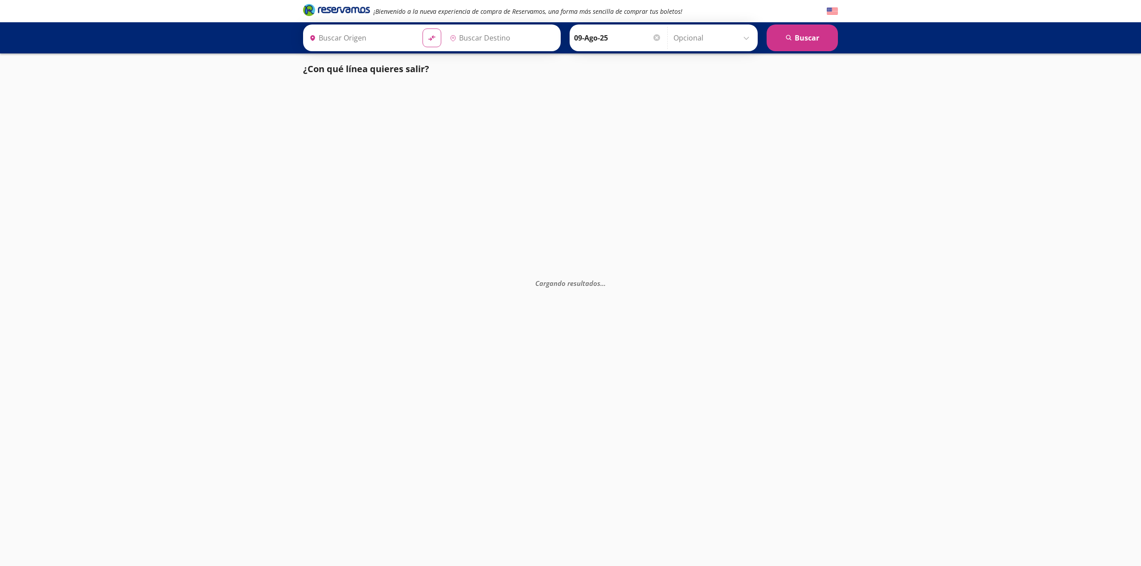
type input "[GEOGRAPHIC_DATA], [GEOGRAPHIC_DATA]"
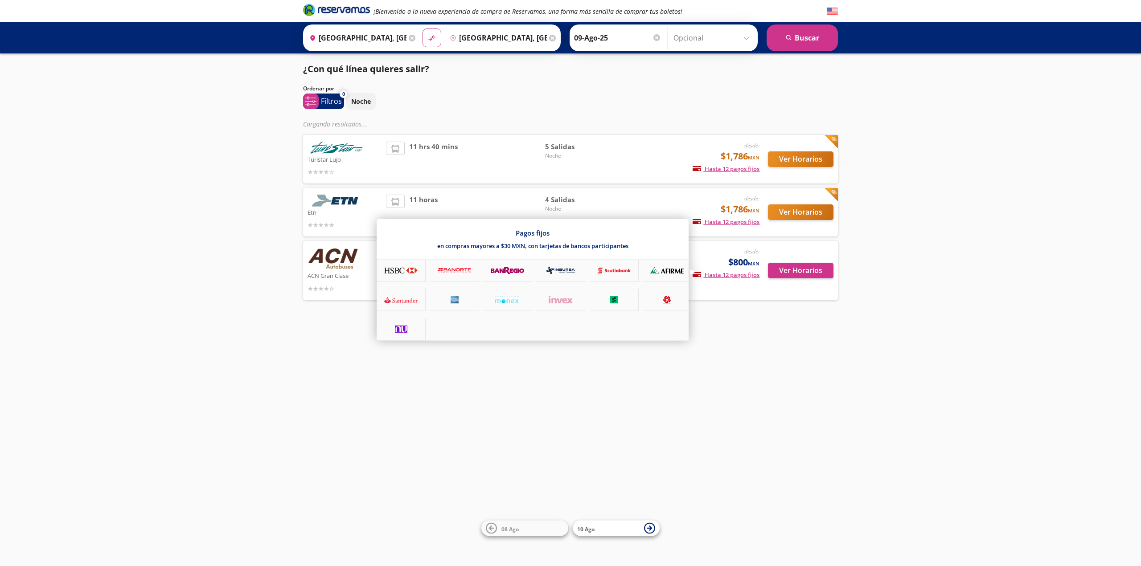
click at [615, 267] on icon at bounding box center [613, 271] width 33 height 8
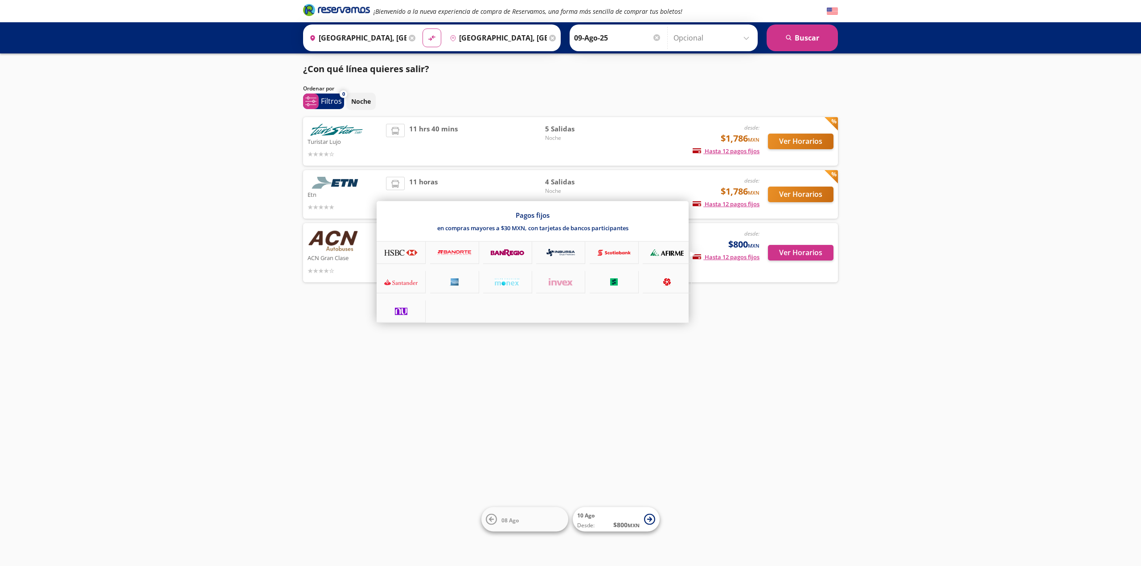
click at [750, 331] on div at bounding box center [570, 283] width 1141 height 566
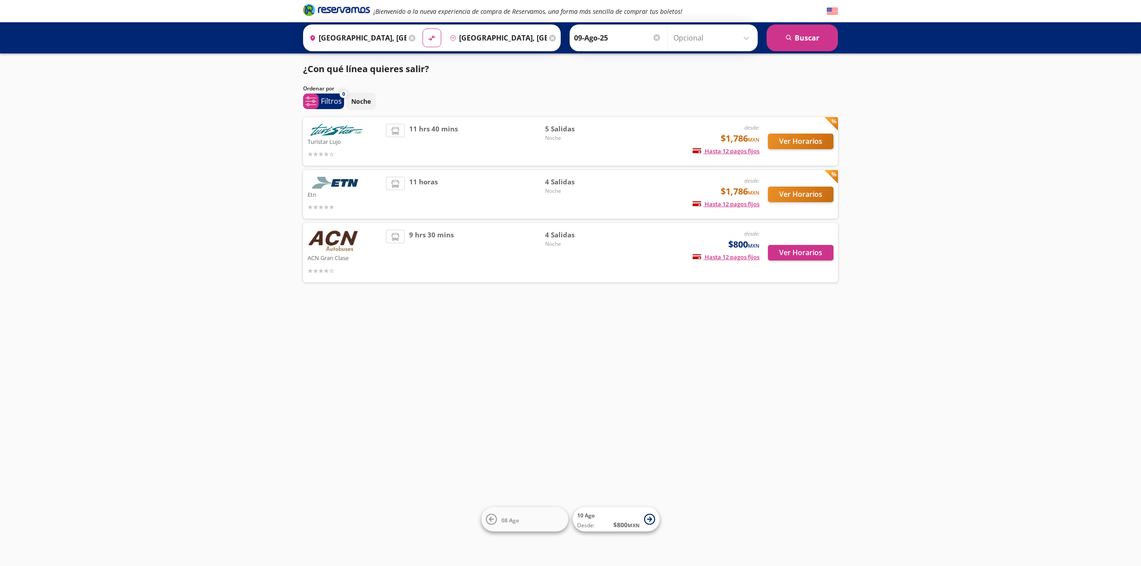
click at [640, 262] on div "desde: $800 MXN Hasta 12 pagos fijos Pagos fijos en compras mayores a $30 MXN, …" at bounding box center [685, 253] width 147 height 46
click at [777, 256] on button "Ver Horarios" at bounding box center [800, 253] width 65 height 16
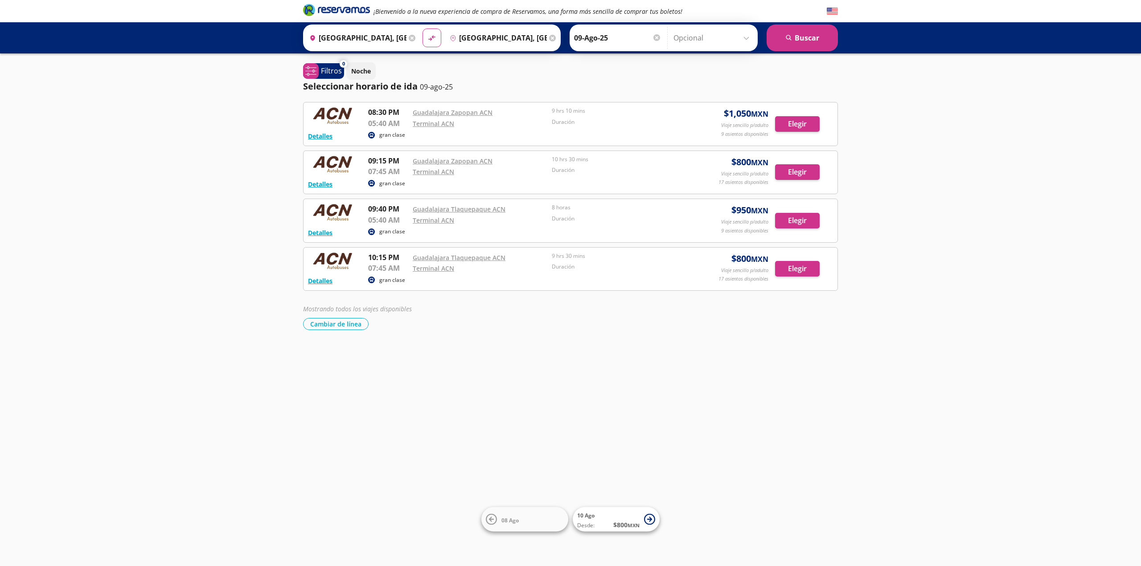
click at [628, 223] on div "Duración" at bounding box center [619, 220] width 135 height 11
click at [789, 219] on button "Elegir" at bounding box center [797, 221] width 45 height 16
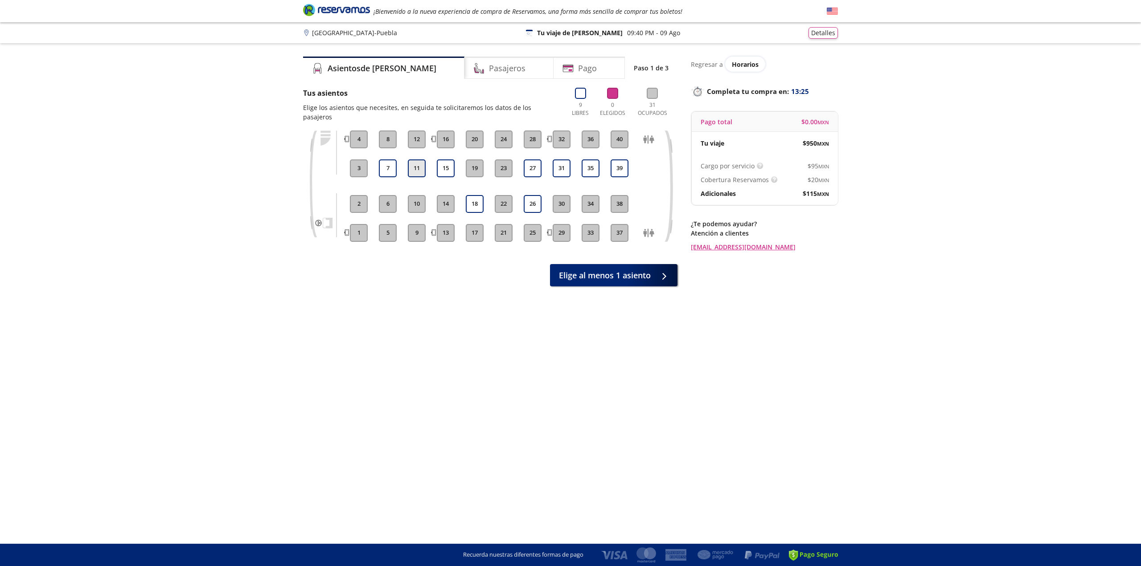
click at [416, 161] on button "11" at bounding box center [417, 169] width 18 height 18
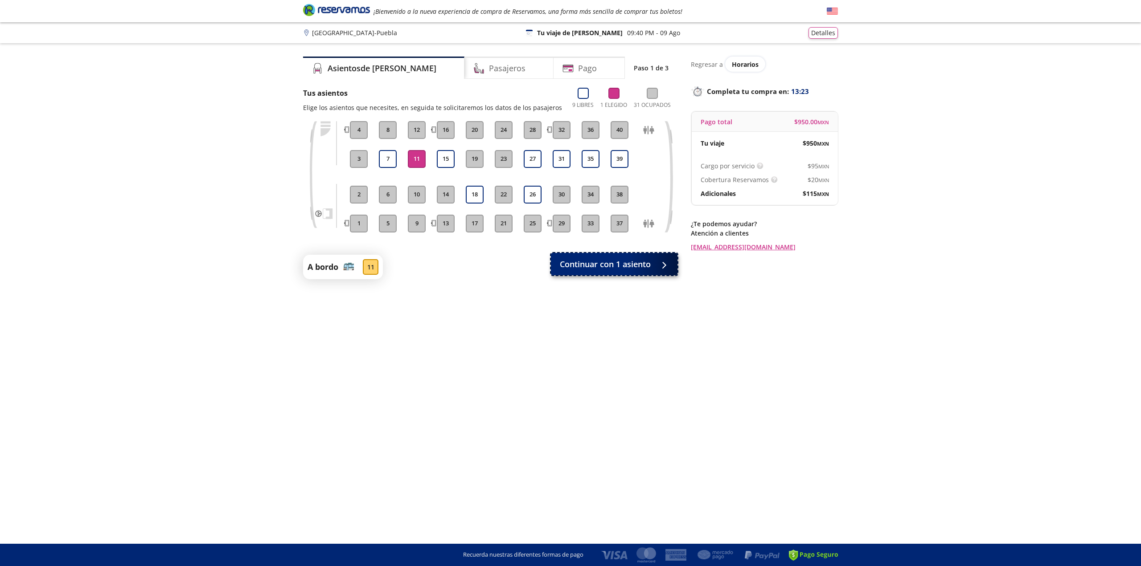
click at [590, 271] on button "Continuar con 1 asiento" at bounding box center [614, 264] width 127 height 22
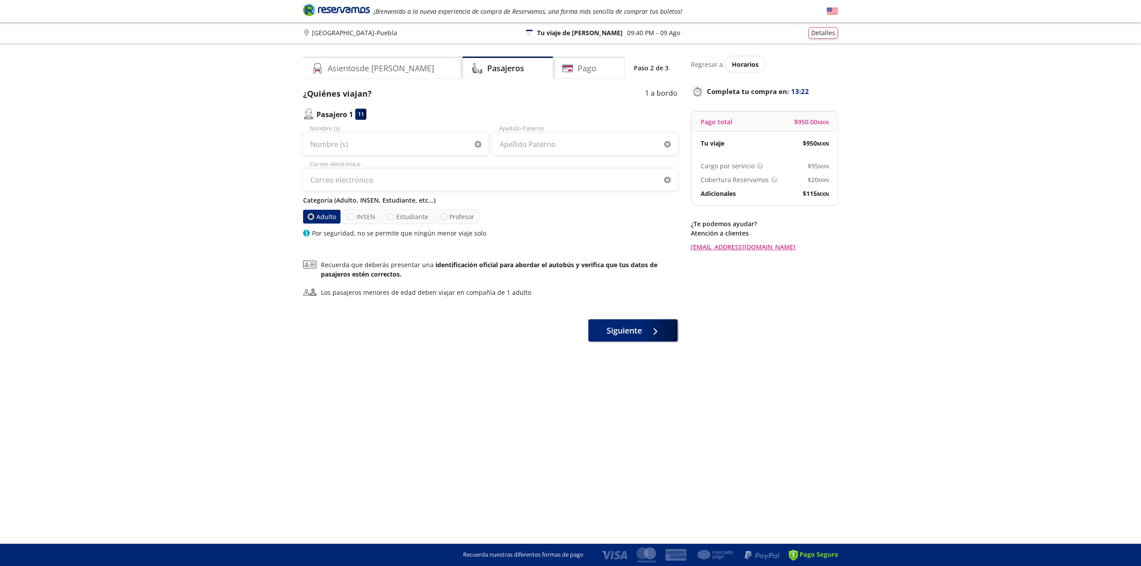
click at [404, 158] on div "Nombre (s) Apellido [PERSON_NAME] Correo electrónico Categoría (Adulto, INSEN, …" at bounding box center [490, 181] width 374 height 114
click at [402, 147] on input "Nombre (s)" at bounding box center [395, 144] width 185 height 22
type input "[PERSON_NAME]"
click at [512, 145] on input "Apellido Paterno" at bounding box center [584, 144] width 185 height 22
type input "cabeza"
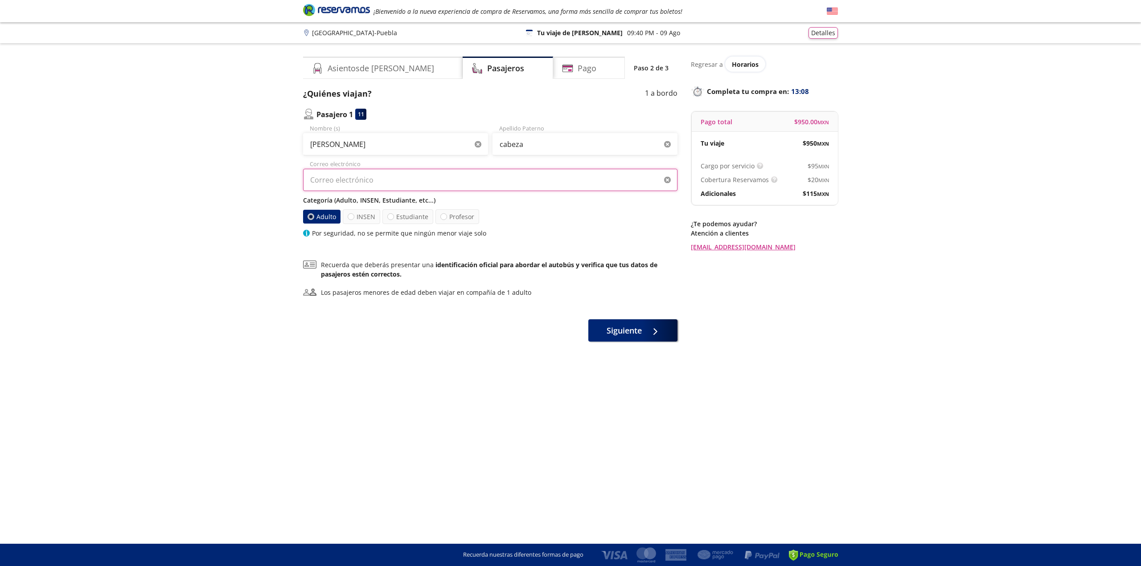
click at [503, 173] on input "Correo electrónico" at bounding box center [490, 180] width 374 height 22
drag, startPoint x: 388, startPoint y: 182, endPoint x: 393, endPoint y: 188, distance: 8.5
click at [390, 183] on input "[EMAIL_ADDRESS][DOMAIN_NAME]" at bounding box center [490, 180] width 374 height 22
click at [389, 184] on input "[EMAIL_ADDRESS][DOMAIN_NAME]" at bounding box center [490, 180] width 374 height 22
type input "[EMAIL_ADDRESS][DOMAIN_NAME]"
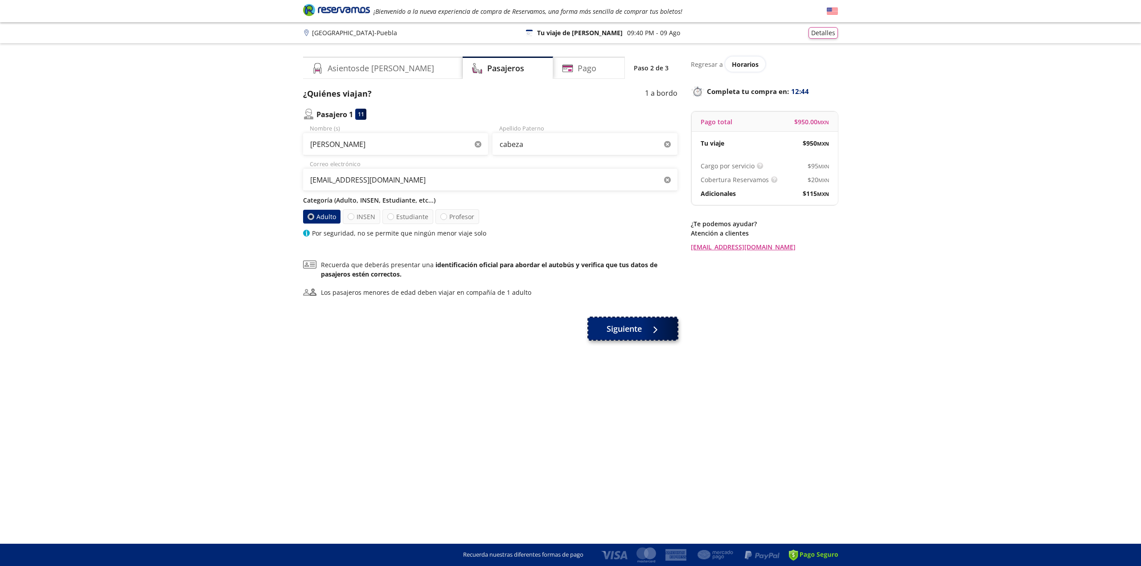
click at [604, 323] on button "Siguiente" at bounding box center [632, 329] width 89 height 22
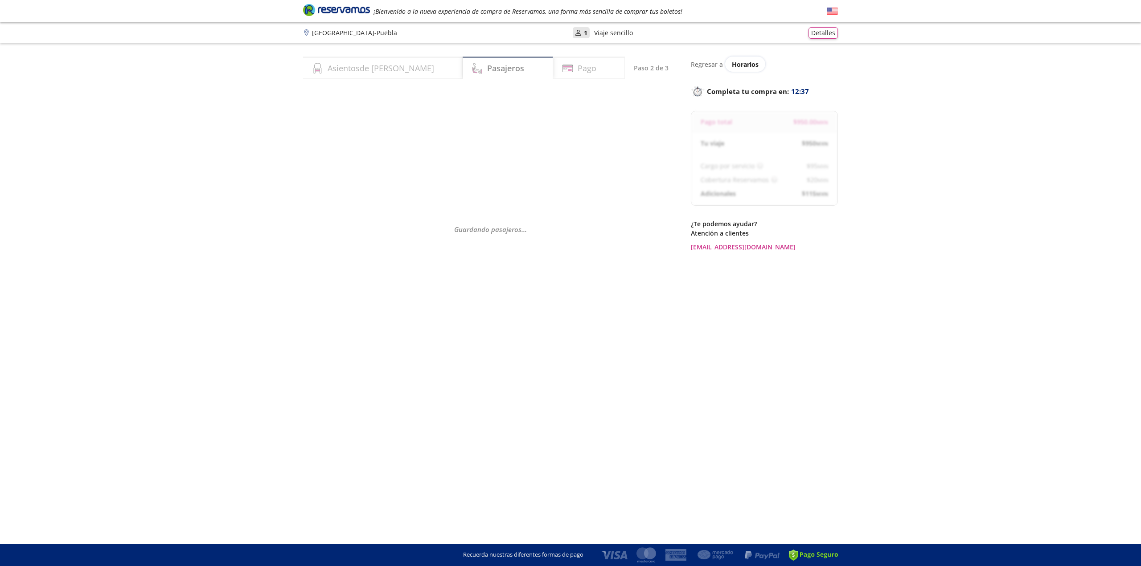
select select "MX"
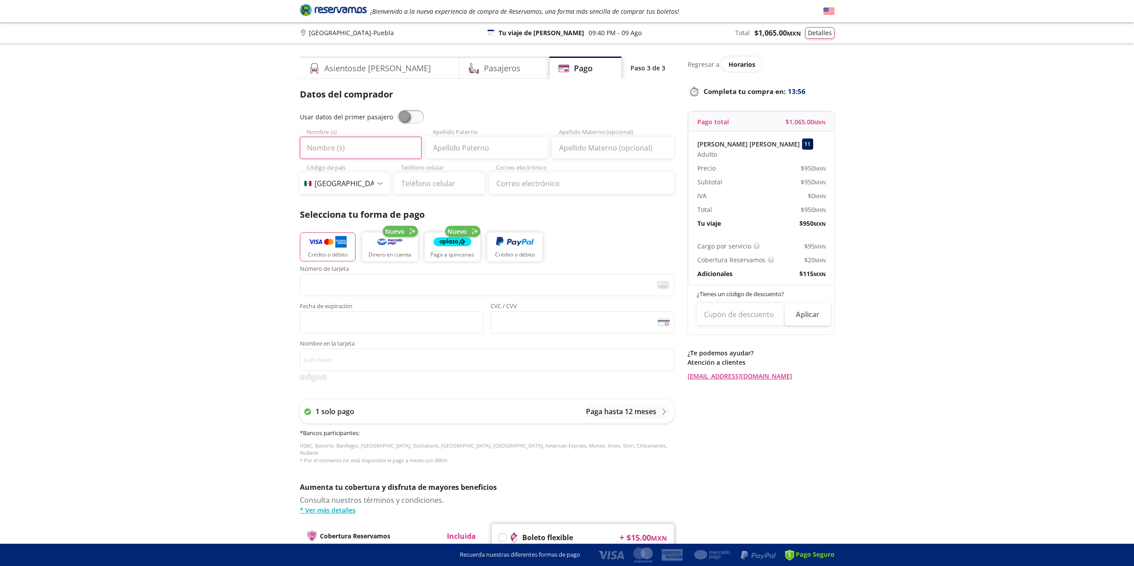
click at [376, 149] on input "Nombre (s)" at bounding box center [361, 148] width 122 height 22
type input "[PERSON_NAME]"
click at [439, 149] on input "Apellido Paterno" at bounding box center [487, 148] width 122 height 22
click at [460, 146] on input "cBEZA" at bounding box center [487, 148] width 122 height 22
type input "c"
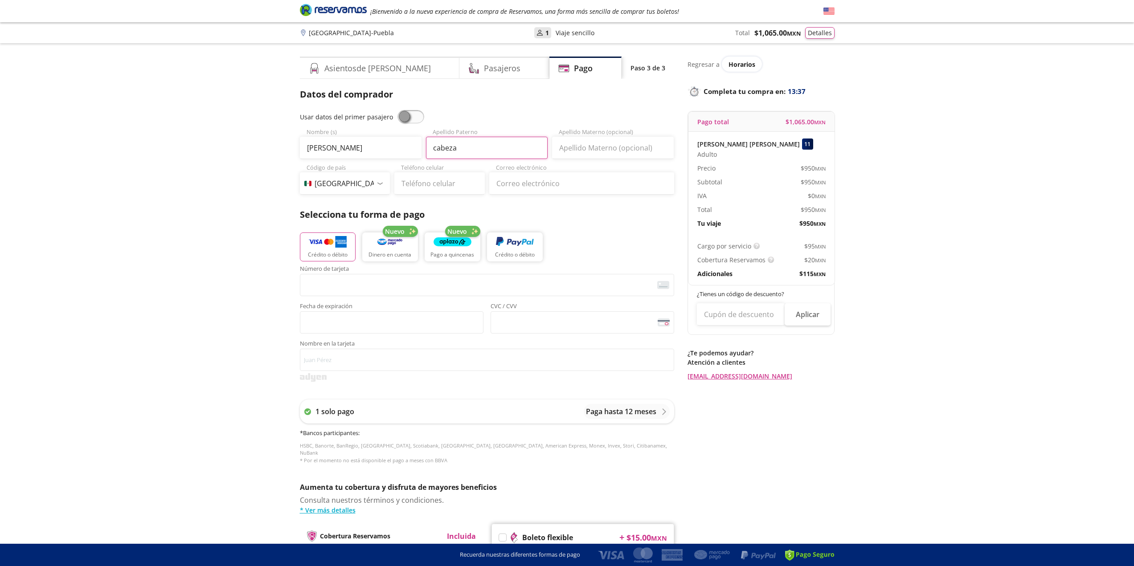
type input "cabeza"
click at [434, 188] on input "Teléfono celular" at bounding box center [439, 183] width 90 height 22
type input "[PHONE_NUMBER]"
click at [506, 187] on input "Correo electrónico" at bounding box center [581, 183] width 185 height 22
type input "[EMAIL_ADDRESS][DOMAIN_NAME]"
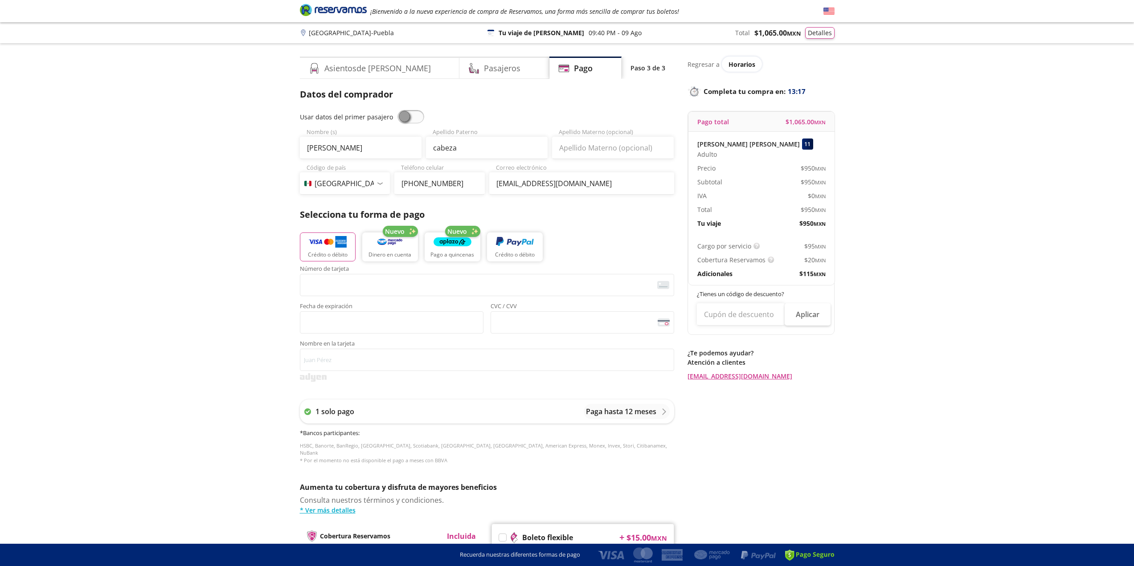
click at [581, 225] on div "Selecciona tu forma de pago Crédito o débito Nuevo Dinero en cuenta Nuevo Pago …" at bounding box center [487, 237] width 374 height 58
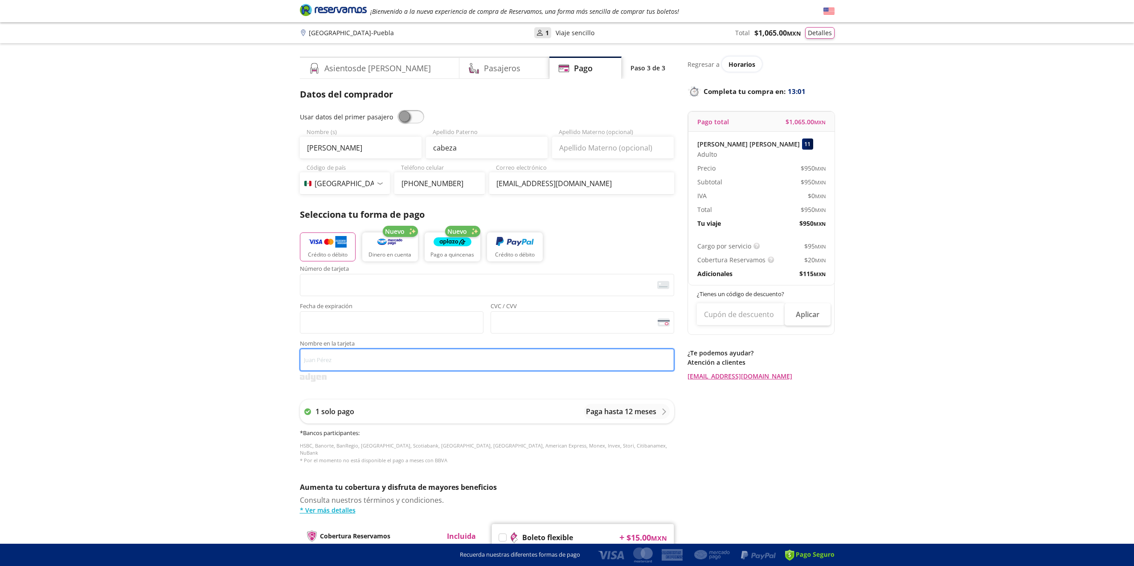
type input "[PERSON_NAME] [PERSON_NAME]"
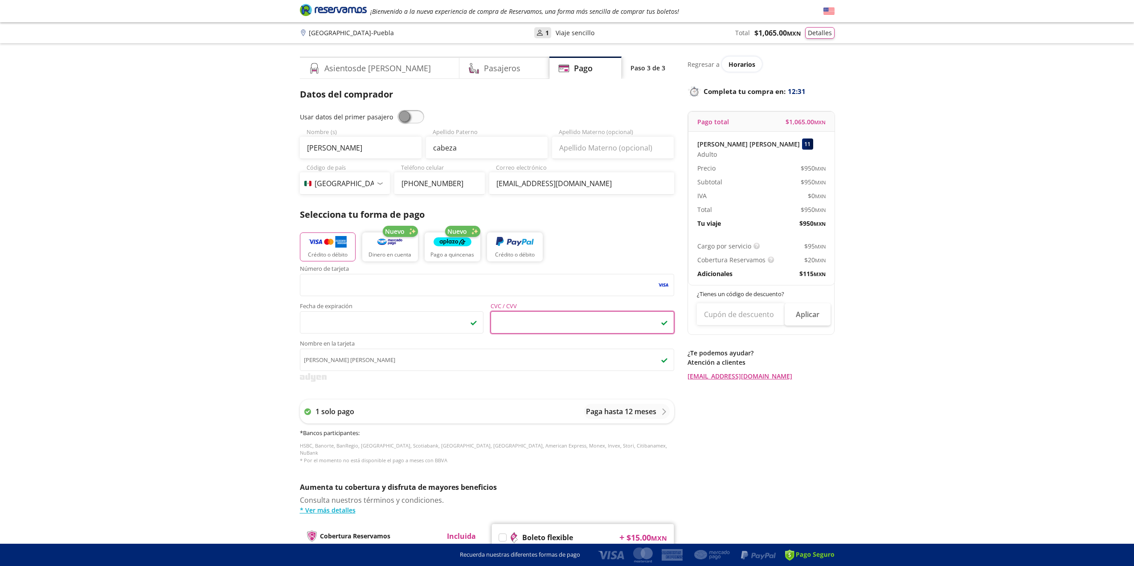
click at [258, 398] on div "Group 9 Created with Sketch. Pago Guadalajara - Puebla ¡Bienvenido a la nueva e…" at bounding box center [567, 360] width 1134 height 720
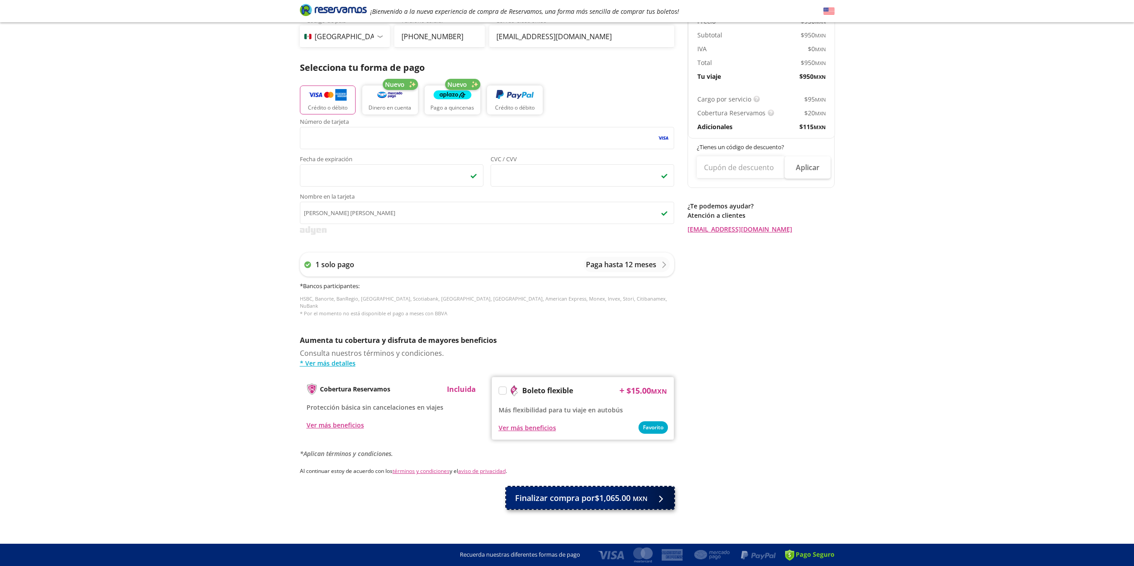
click at [633, 495] on small "MXN" at bounding box center [640, 499] width 15 height 8
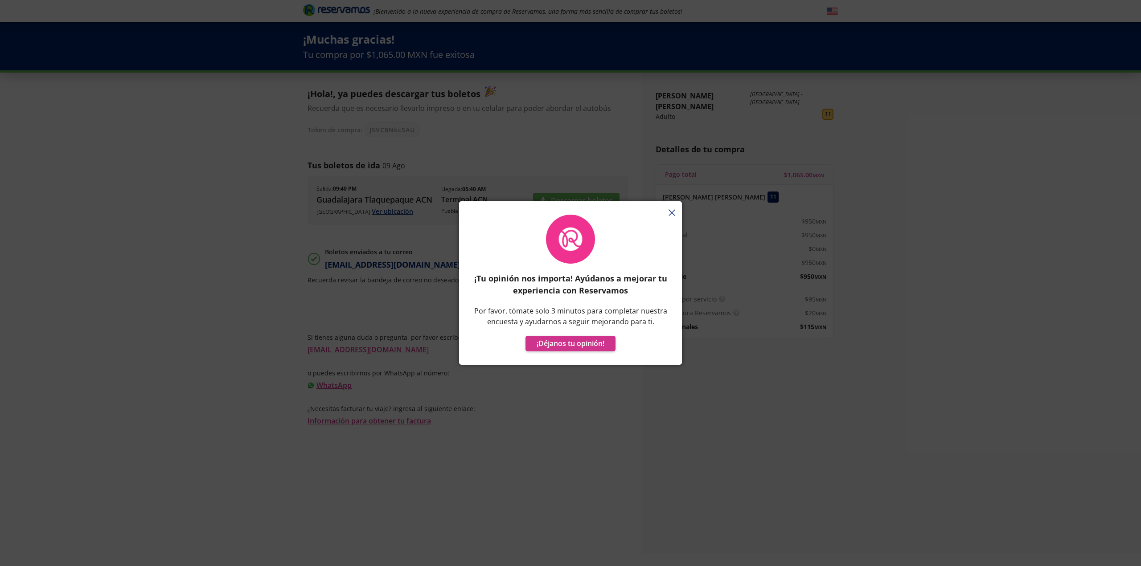
click at [675, 215] on div "¡Tu opinión nos importa! Ayúdanos a mejorar tu experiencia con Reservamos Por f…" at bounding box center [570, 287] width 223 height 155
click at [669, 215] on div "¡Tu opinión nos importa! Ayúdanos a mejorar tu experiencia con Reservamos Por f…" at bounding box center [570, 287] width 223 height 155
click at [671, 213] on div "¡Tu opinión nos importa! Ayúdanos a mejorar tu experiencia con Reservamos Por f…" at bounding box center [570, 287] width 223 height 155
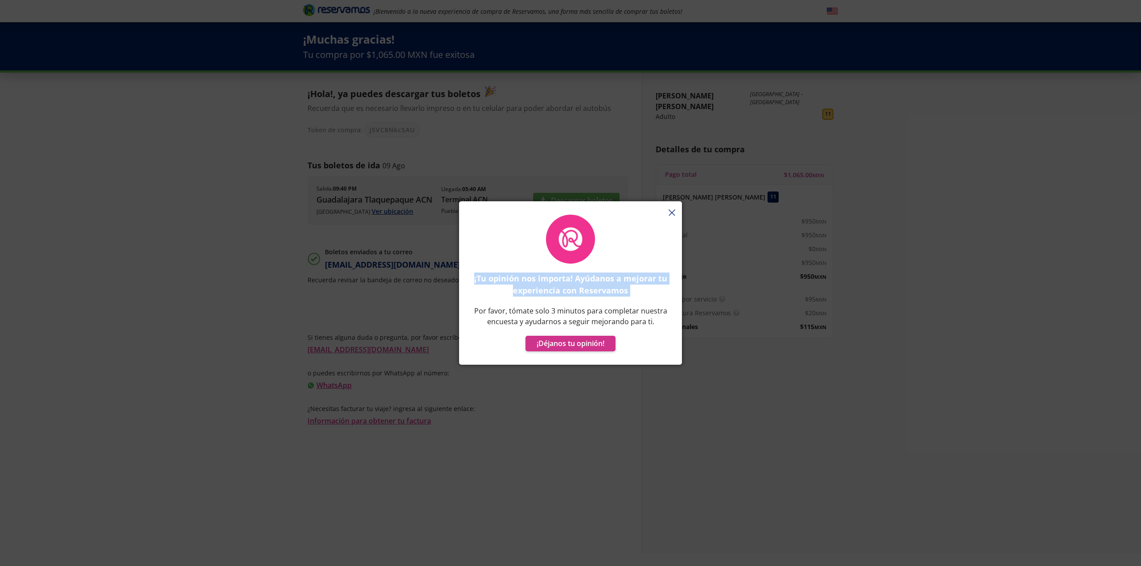
click at [671, 213] on div "¡Tu opinión nos importa! Ayúdanos a mejorar tu experiencia con Reservamos Por f…" at bounding box center [570, 287] width 223 height 155
click at [670, 213] on div "¡Tu opinión nos importa! Ayúdanos a mejorar tu experiencia con Reservamos Por f…" at bounding box center [570, 287] width 223 height 155
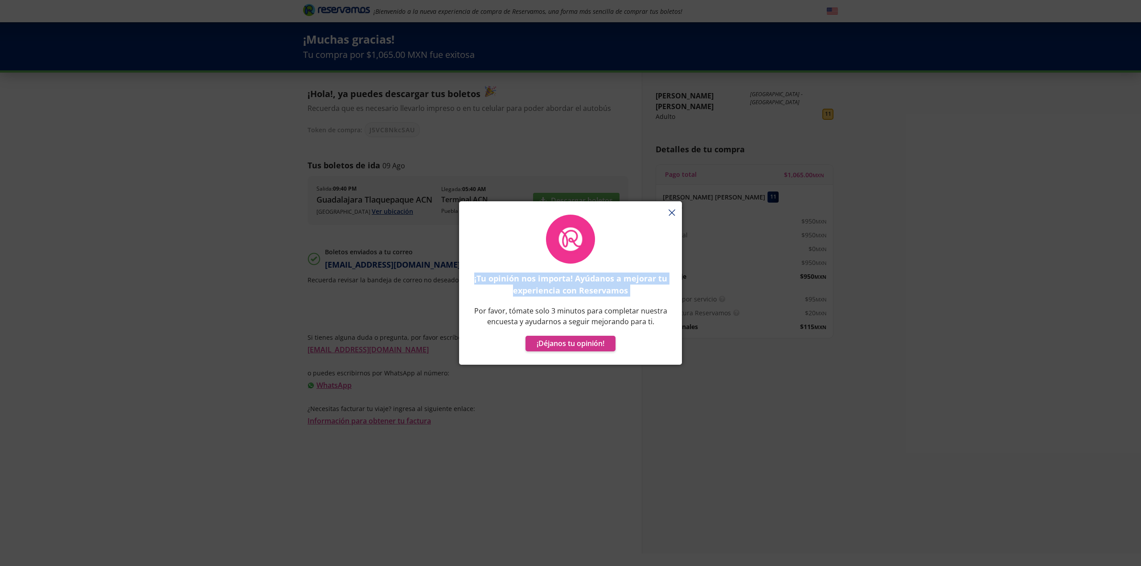
click at [670, 212] on div "¡Tu opinión nos importa! Ayúdanos a mejorar tu experiencia con Reservamos Por f…" at bounding box center [570, 287] width 223 height 155
click at [558, 344] on button "¡Déjanos tu opinión!" at bounding box center [570, 344] width 90 height 16
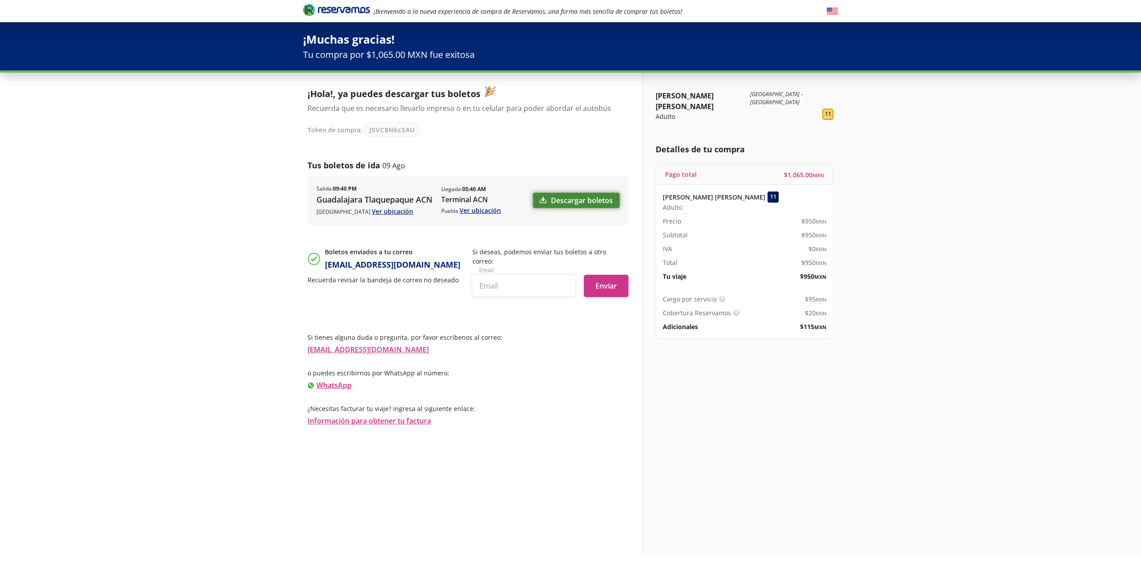
click at [597, 198] on link "Descargar boletos" at bounding box center [576, 200] width 86 height 15
